Goal: Task Accomplishment & Management: Manage account settings

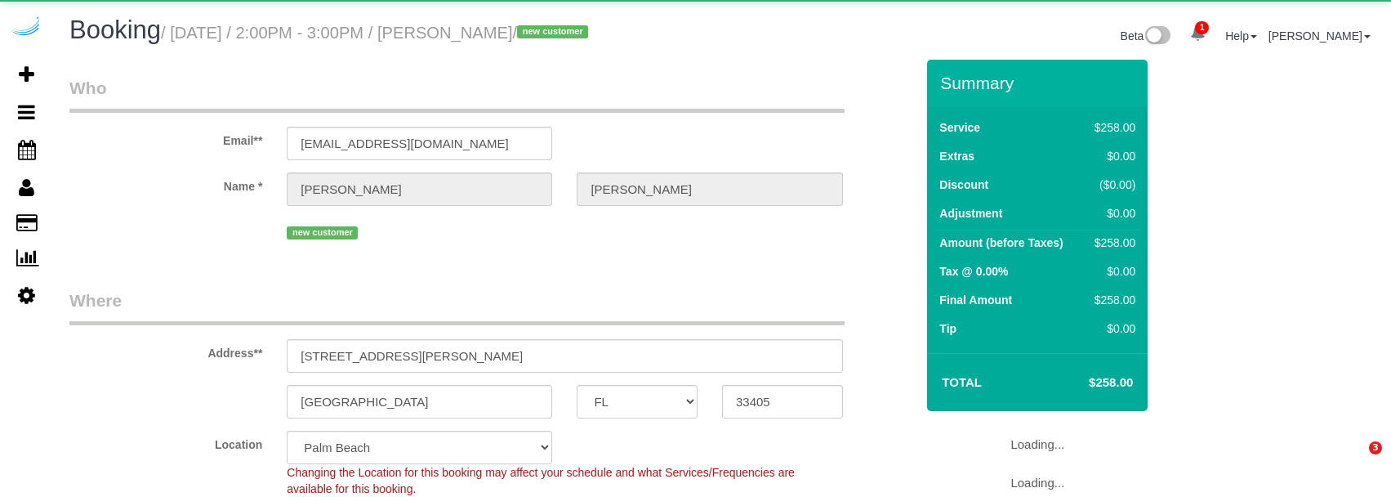
select select "FL"
select select "5"
select select "spot1"
select select "number:9"
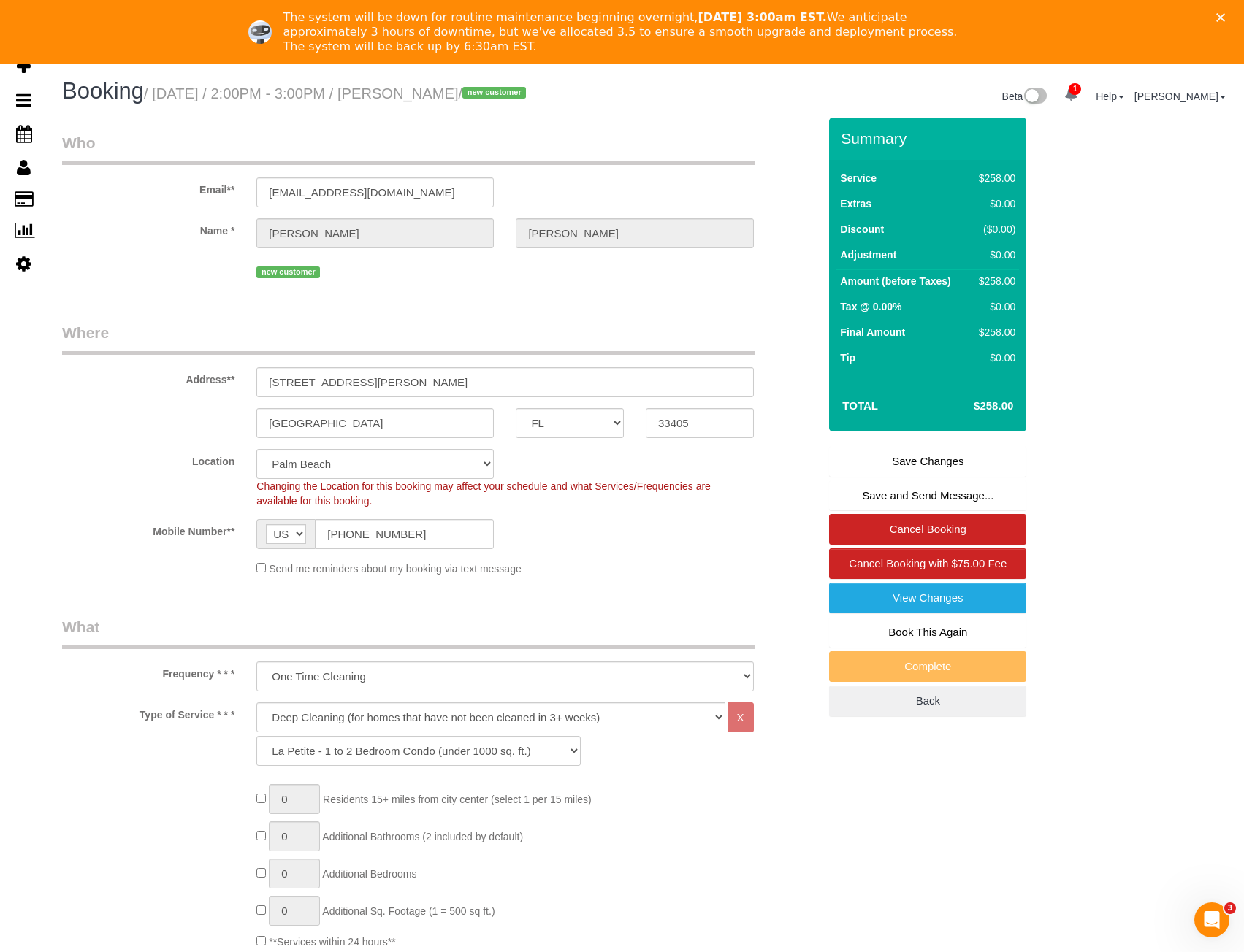
click at [78, 260] on div "new customer" at bounding box center [440, 270] width 778 height 22
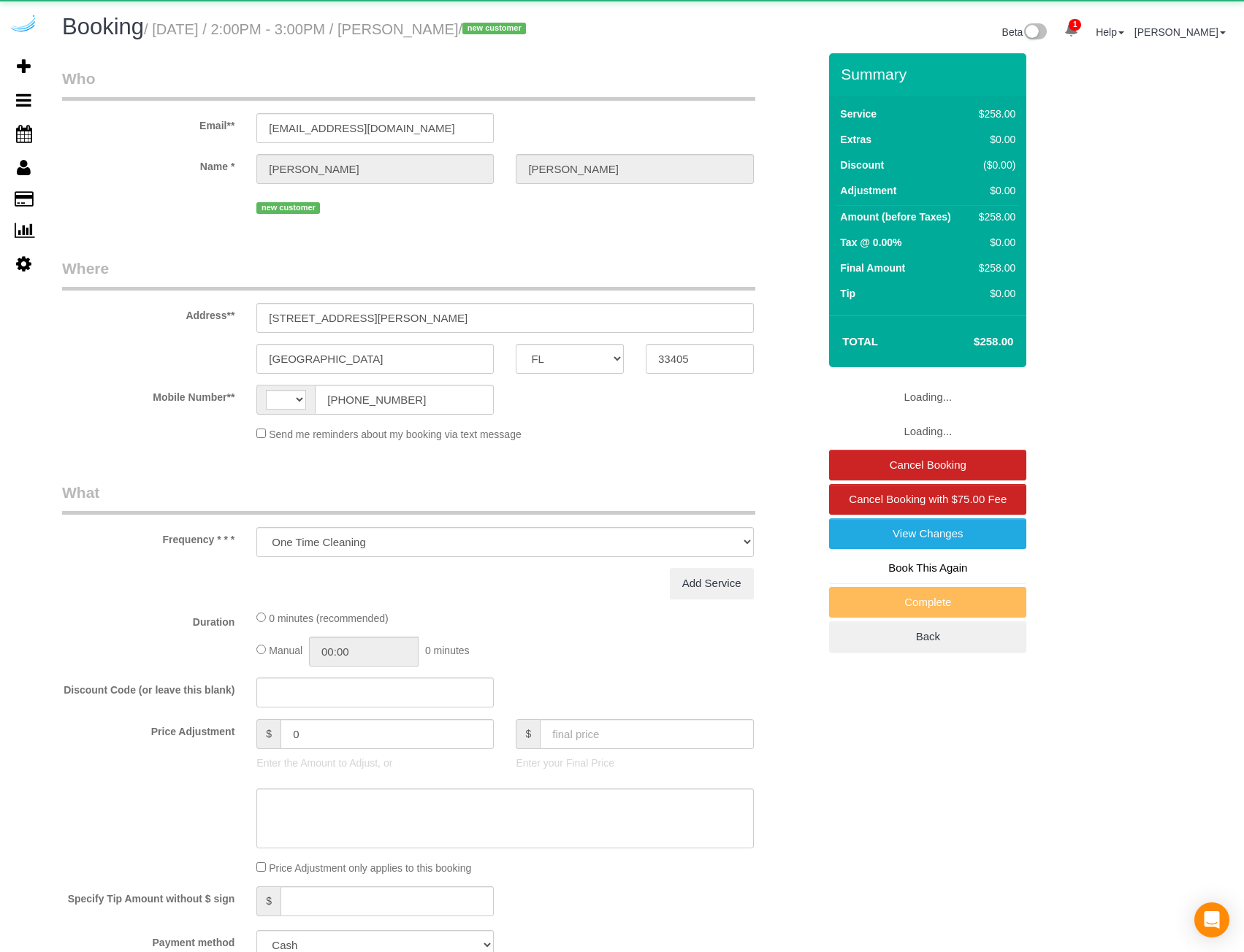
select select "FL"
select select "number:9"
select select "object:715"
select select "string:US"
select select "5"
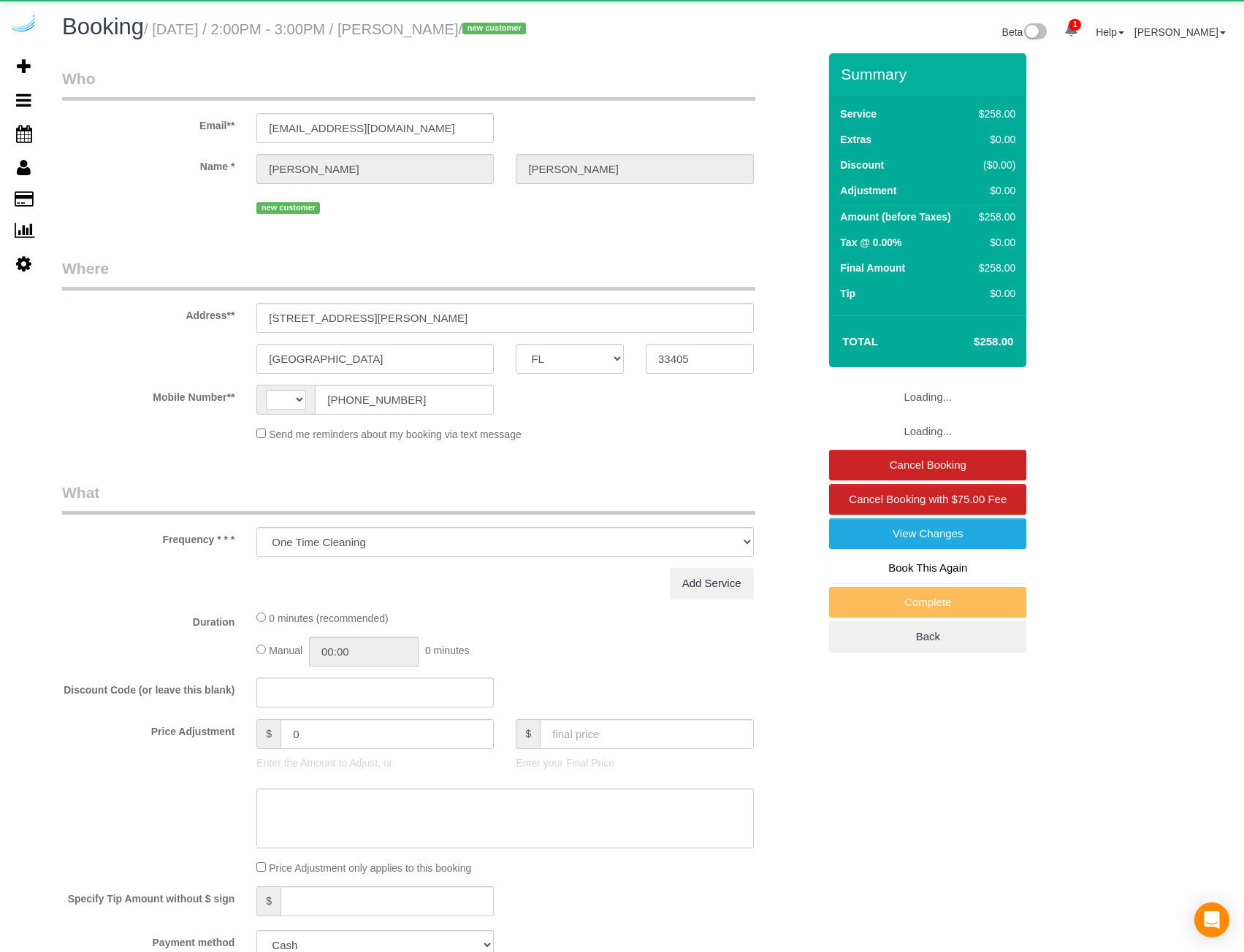
select select "spot1"
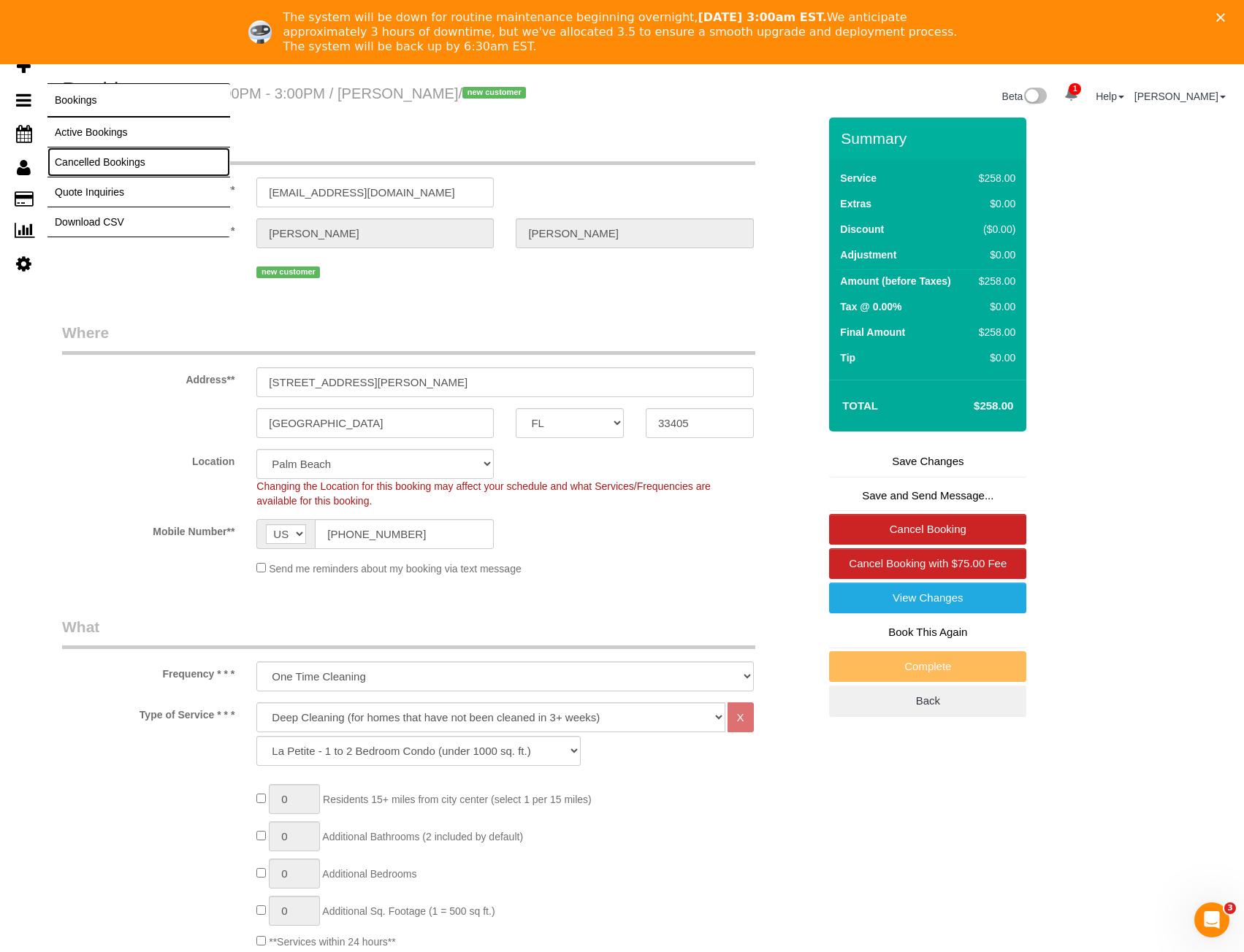
click at [96, 159] on link "Cancelled Bookings" at bounding box center [139, 162] width 182 height 29
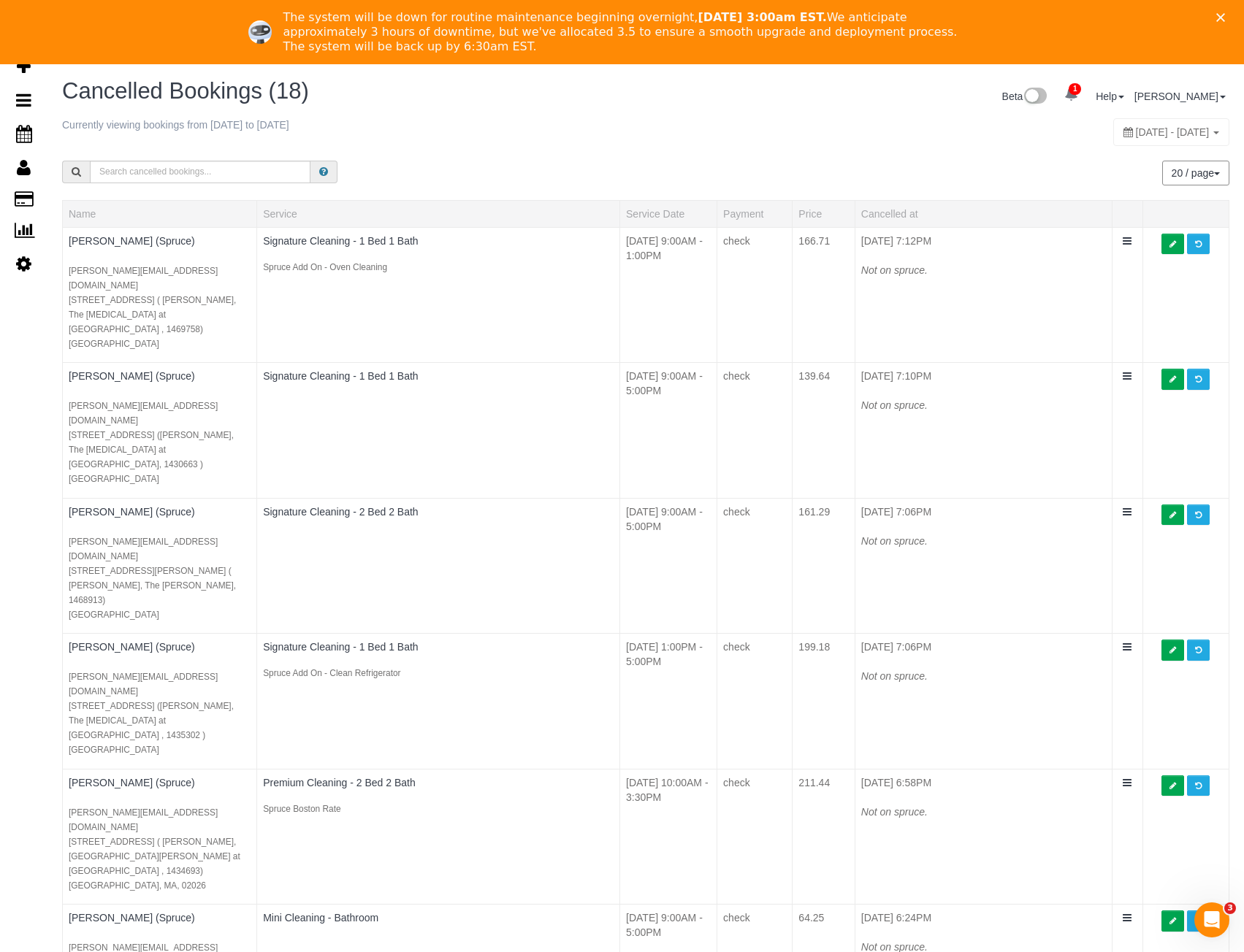
click at [1225, 16] on icon "Close" at bounding box center [1221, 18] width 9 height 9
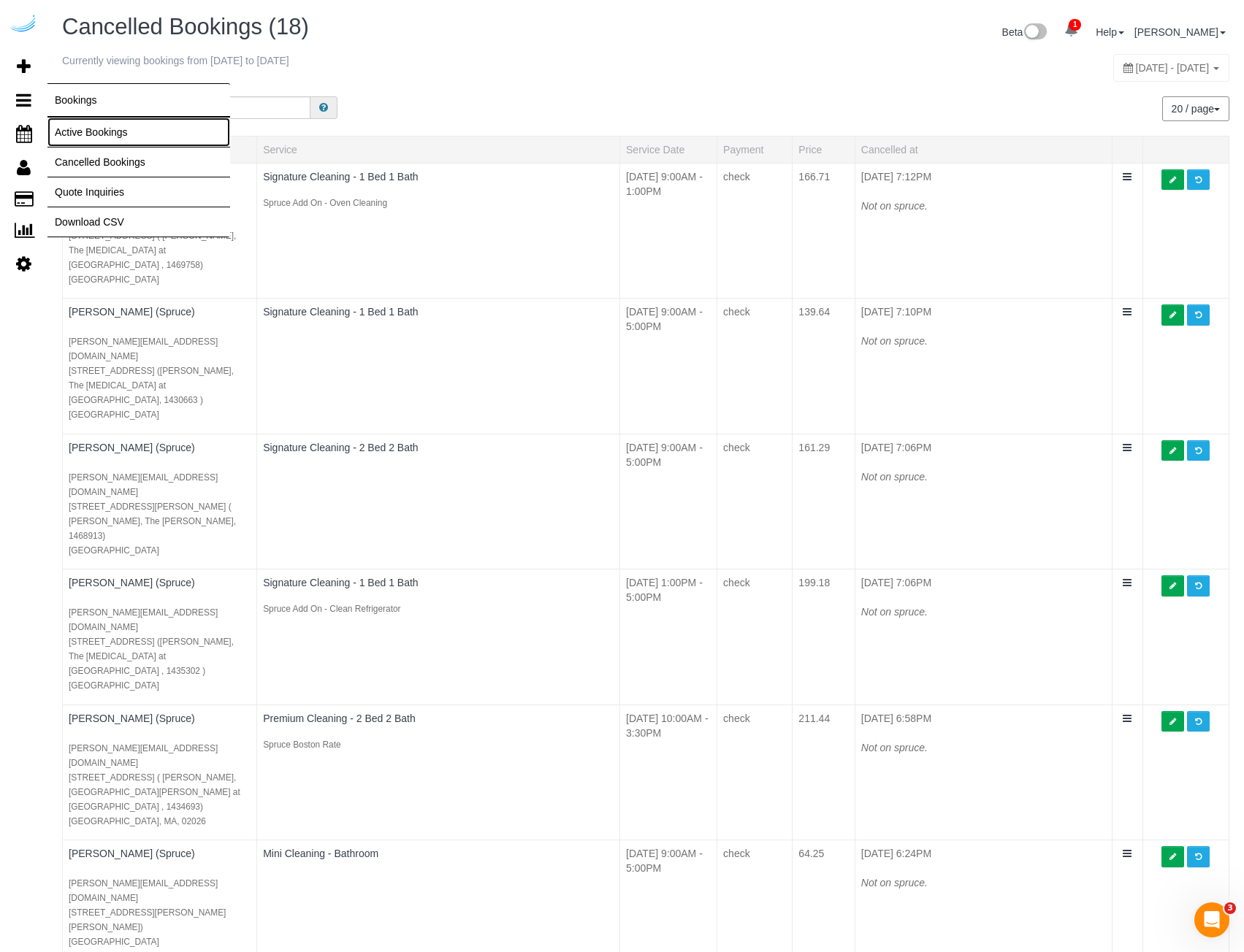
click at [102, 130] on link "Active Bookings" at bounding box center [139, 132] width 182 height 29
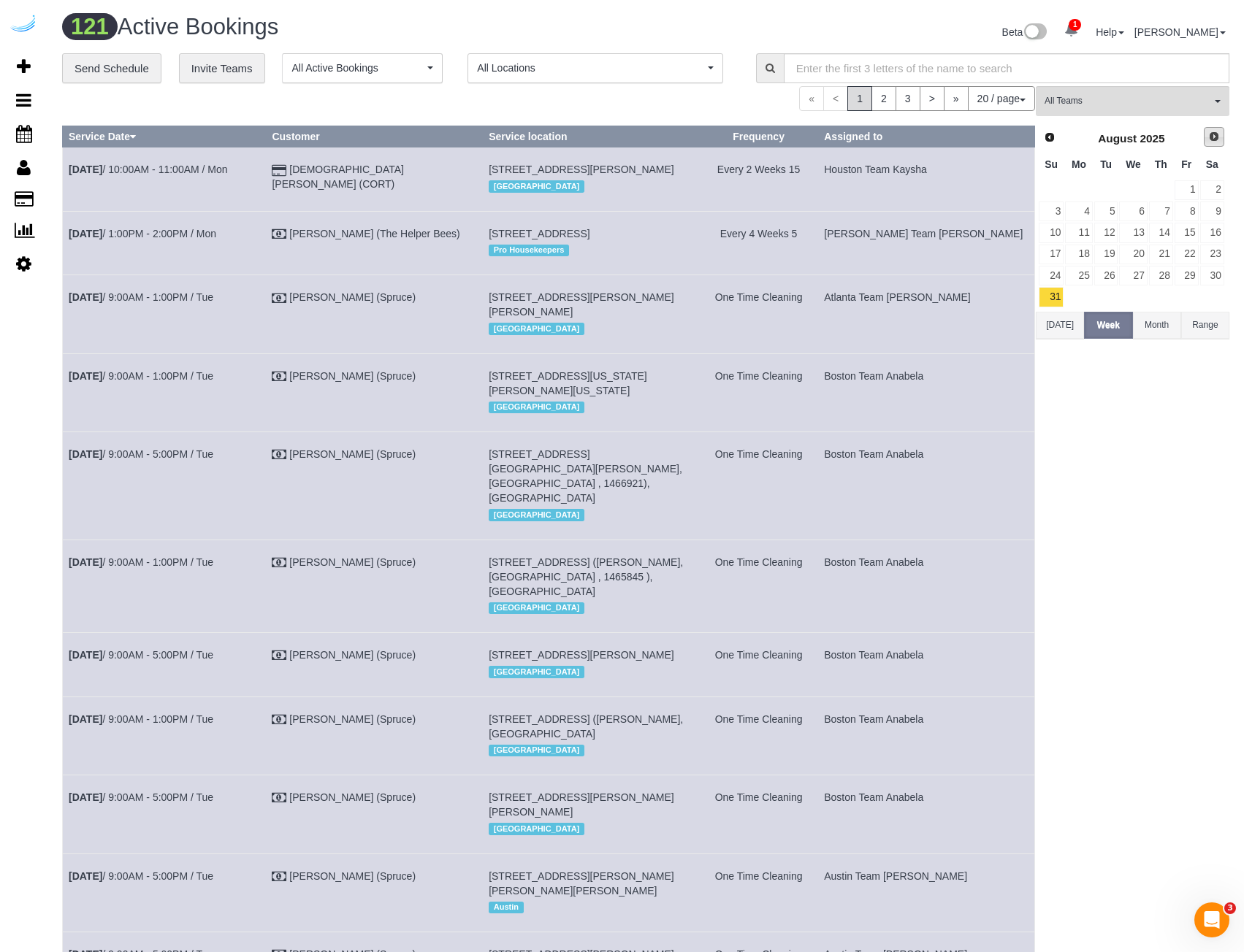
click at [1206, 137] on link "Next" at bounding box center [1214, 137] width 21 height 21
click at [1060, 309] on button "Today" at bounding box center [1060, 304] width 48 height 27
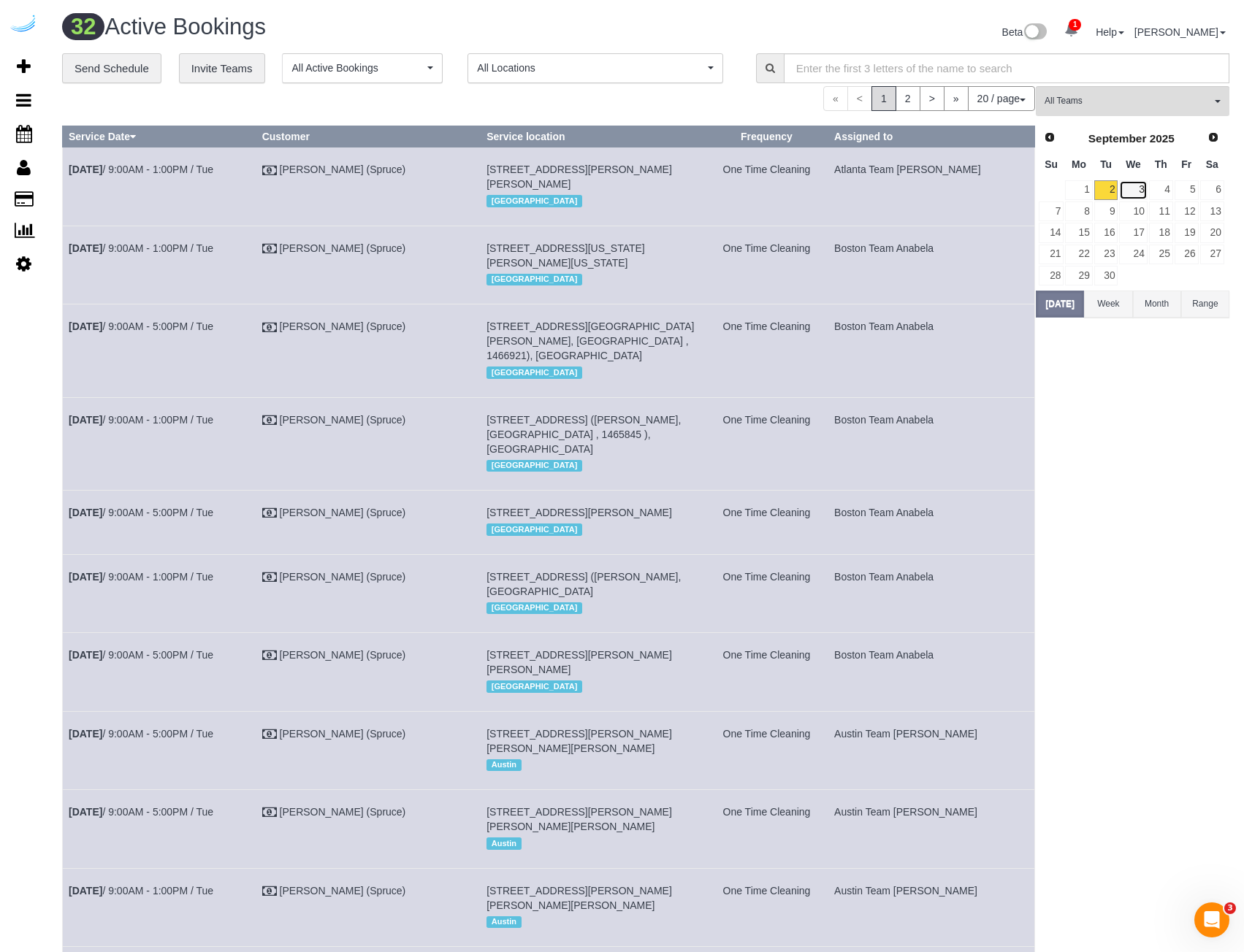
click at [1139, 190] on link "3" at bounding box center [1133, 190] width 28 height 20
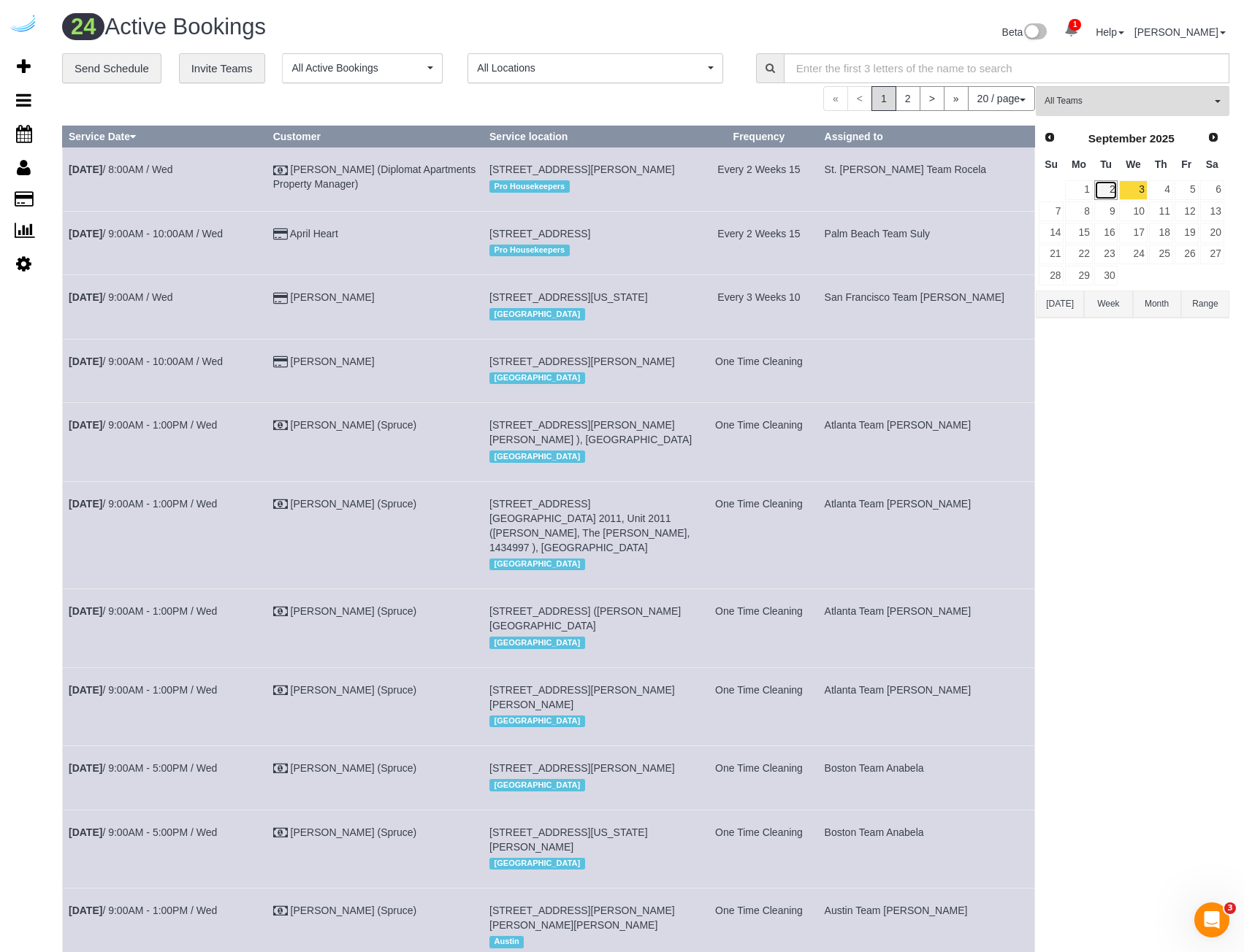
click at [1113, 190] on link "2" at bounding box center [1106, 190] width 24 height 20
